Goal: Information Seeking & Learning: Check status

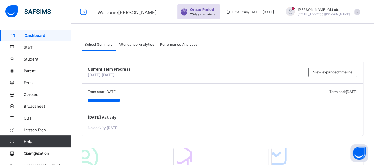
click at [236, 41] on div "School Summary Attendance Analytics Performance Analytics" at bounding box center [223, 44] width 282 height 12
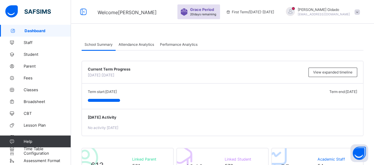
scroll to position [6, 0]
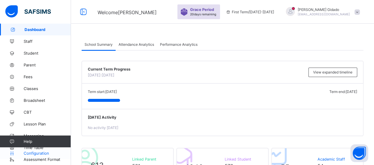
click at [46, 153] on span "Configuration" at bounding box center [47, 153] width 47 height 5
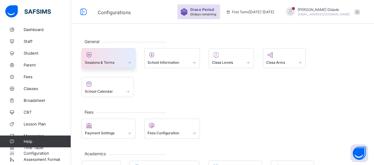
click at [117, 54] on div at bounding box center [108, 54] width 47 height 7
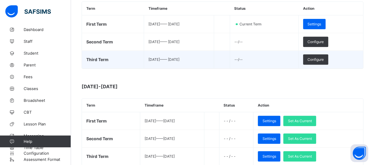
scroll to position [118, 0]
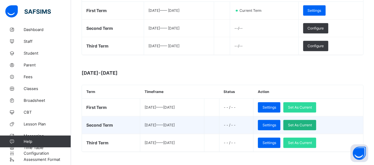
click at [312, 121] on div "Set As Current" at bounding box center [299, 125] width 33 height 10
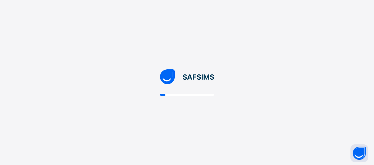
scroll to position [0, 0]
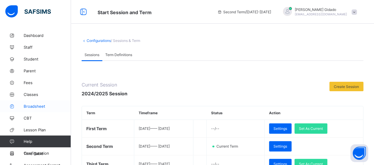
click at [38, 106] on span "Broadsheet" at bounding box center [47, 106] width 47 height 5
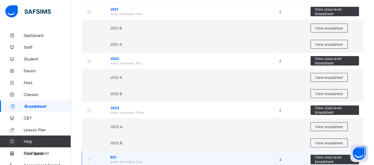
scroll to position [89, 0]
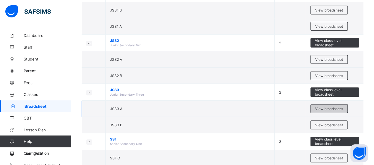
click at [334, 104] on div "View broadsheet" at bounding box center [328, 108] width 37 height 9
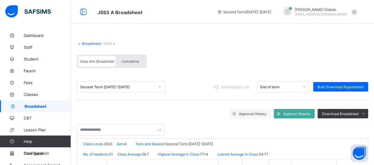
click at [95, 43] on link "Broadsheet" at bounding box center [91, 43] width 19 height 4
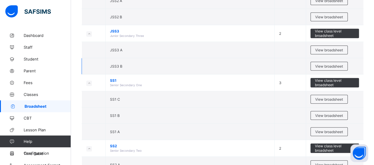
scroll to position [148, 0]
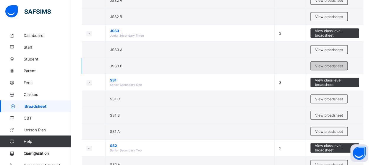
click at [333, 62] on div "View broadsheet" at bounding box center [328, 66] width 37 height 9
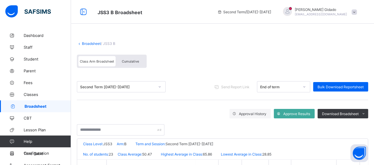
click at [79, 42] on icon at bounding box center [79, 43] width 5 height 4
click at [86, 44] on link "Broadsheet" at bounding box center [91, 43] width 19 height 4
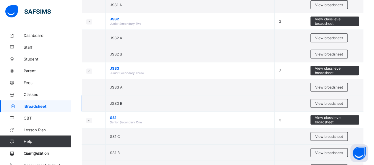
scroll to position [118, 0]
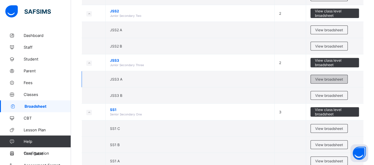
click at [323, 78] on span "View broadsheet" at bounding box center [329, 79] width 28 height 4
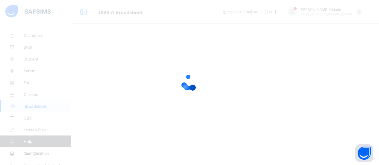
click at [253, 33] on div at bounding box center [189, 82] width 379 height 165
click at [241, 45] on div at bounding box center [189, 82] width 379 height 165
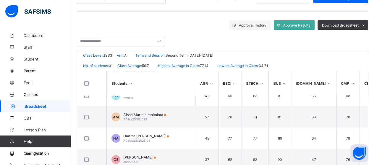
scroll to position [384, 0]
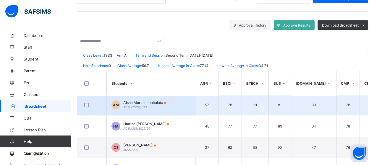
click at [186, 98] on td "AM A’isha Murtala maitalata ADSU/25/SS/023" at bounding box center [151, 104] width 89 height 21
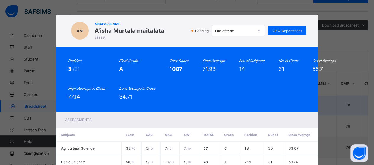
click at [186, 98] on div "Position 3 /31 Final Grade A Total Score 1007 Final Average 71.93 No. of Subjec…" at bounding box center [187, 79] width 238 height 41
click at [294, 25] on div "AM ADSU/25/SS/023 A’isha Murtala maitalata JSS3 A Pending End of term View Repo…" at bounding box center [187, 31] width 238 height 20
click at [282, 30] on span "View Reportsheet" at bounding box center [286, 31] width 29 height 4
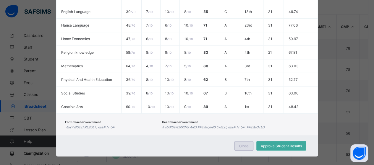
scroll to position [148, 0]
click at [242, 144] on span "Close" at bounding box center [243, 146] width 9 height 4
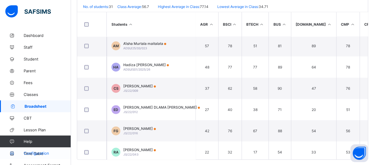
click at [37, 153] on span "Configuration" at bounding box center [47, 153] width 47 height 5
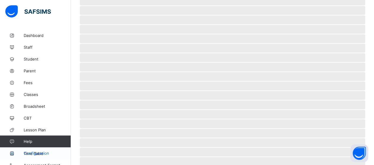
scroll to position [64, 0]
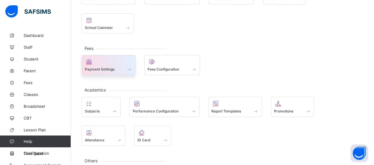
click at [129, 67] on span at bounding box center [129, 69] width 6 height 5
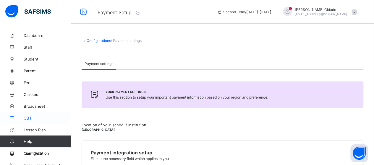
scroll to position [6, 0]
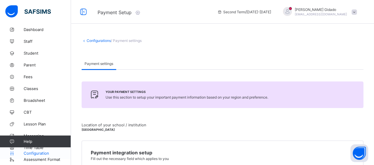
click at [33, 151] on span "Configuration" at bounding box center [47, 153] width 47 height 5
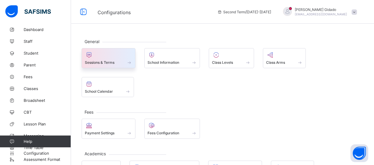
click at [129, 62] on span at bounding box center [129, 62] width 6 height 5
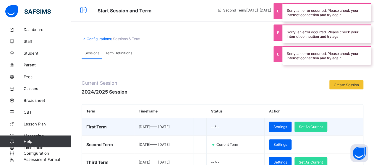
scroll to position [118, 0]
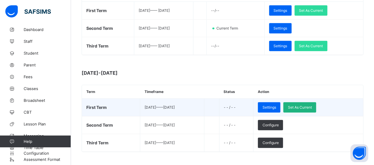
click at [308, 106] on span "Set As Current" at bounding box center [300, 107] width 24 height 4
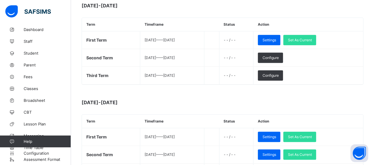
scroll to position [134, 0]
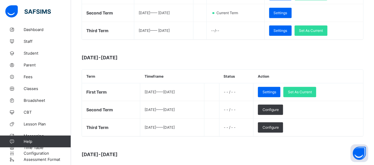
click at [230, 50] on div "Current Session 2024/2025 Session Create Session Term Timeframe Status Action F…" at bounding box center [223, 91] width 282 height 286
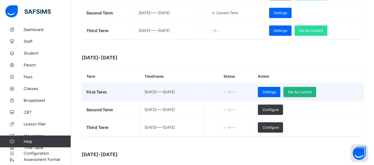
click at [311, 90] on span "Set As Current" at bounding box center [300, 92] width 24 height 4
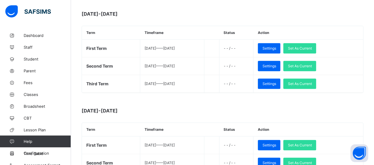
scroll to position [207, 0]
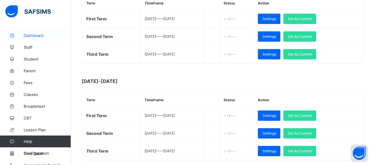
click at [29, 36] on span "Dashboard" at bounding box center [47, 35] width 47 height 5
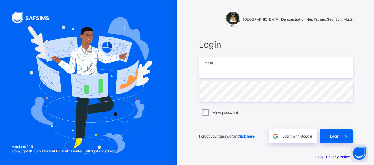
type input "**********"
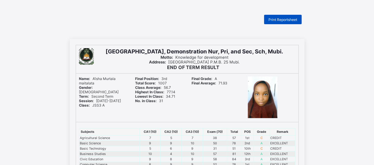
click at [273, 20] on span "Print Reportsheet" at bounding box center [283, 19] width 29 height 4
